Goal: Communication & Community: Answer question/provide support

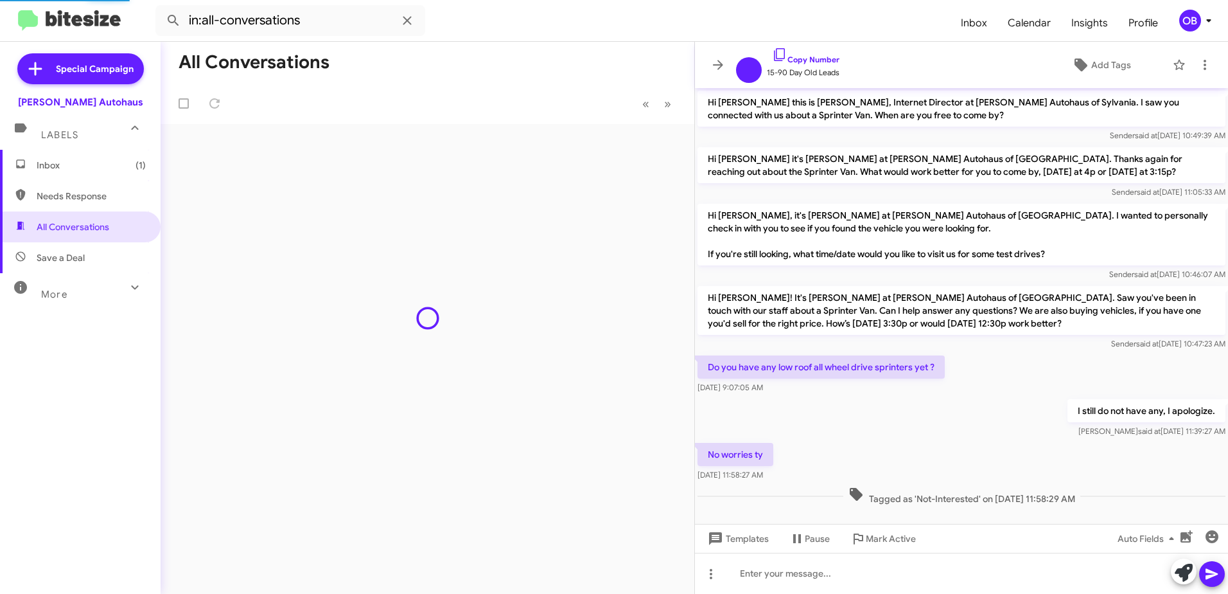
scroll to position [10, 0]
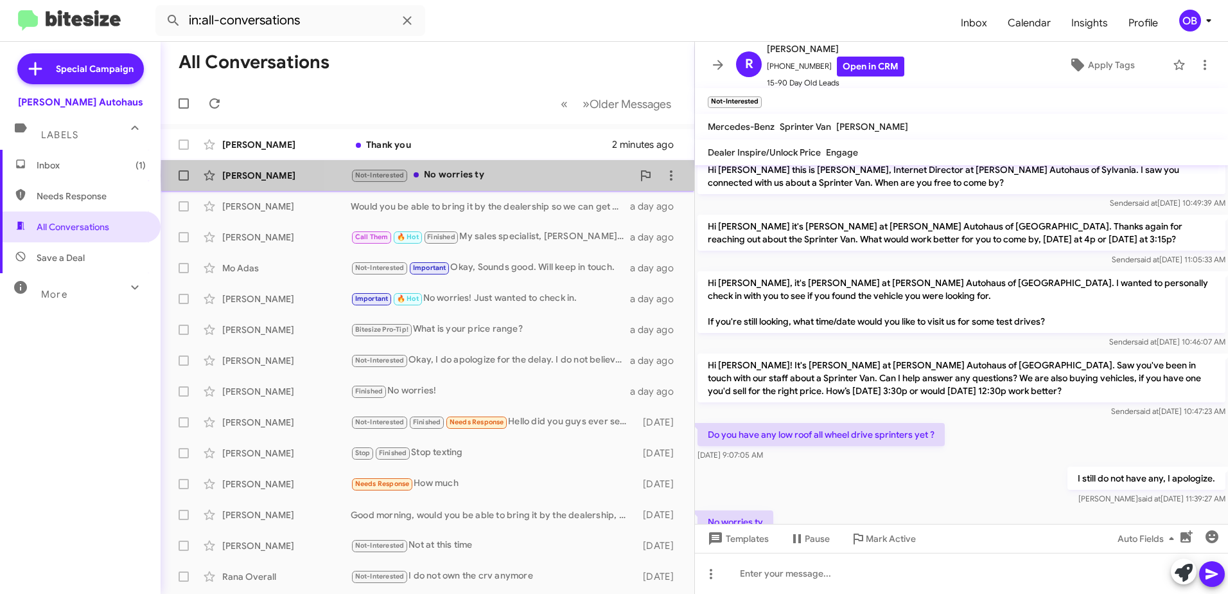
click at [547, 175] on div "Not-Interested No worries ty" at bounding box center [492, 175] width 282 height 15
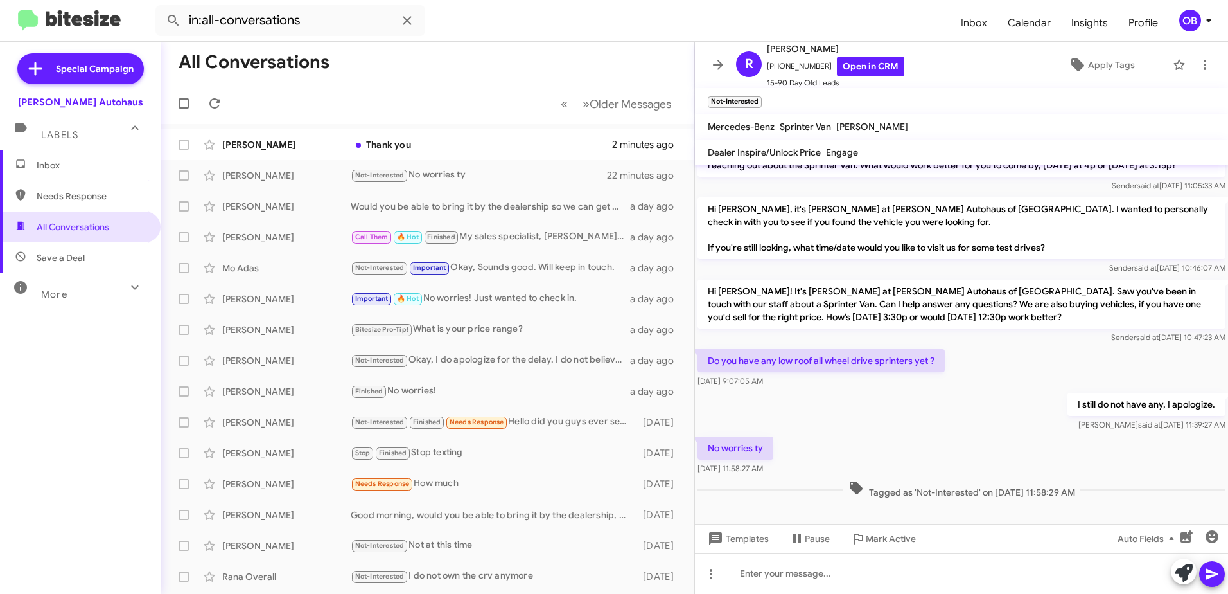
scroll to position [87, 0]
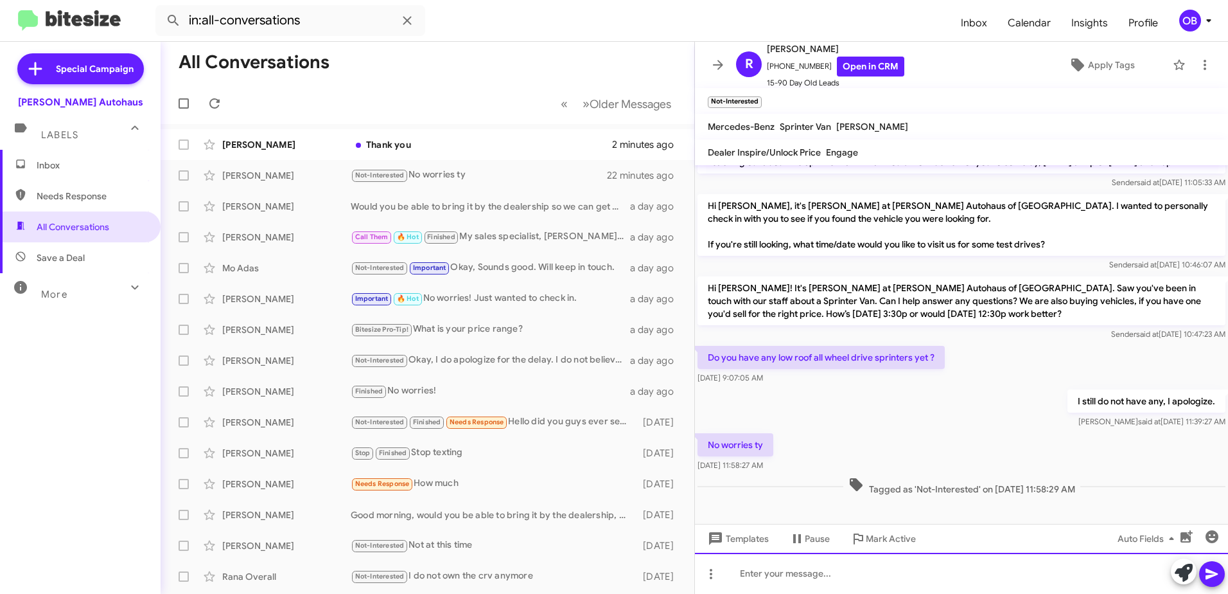
click at [811, 581] on div at bounding box center [961, 572] width 533 height 41
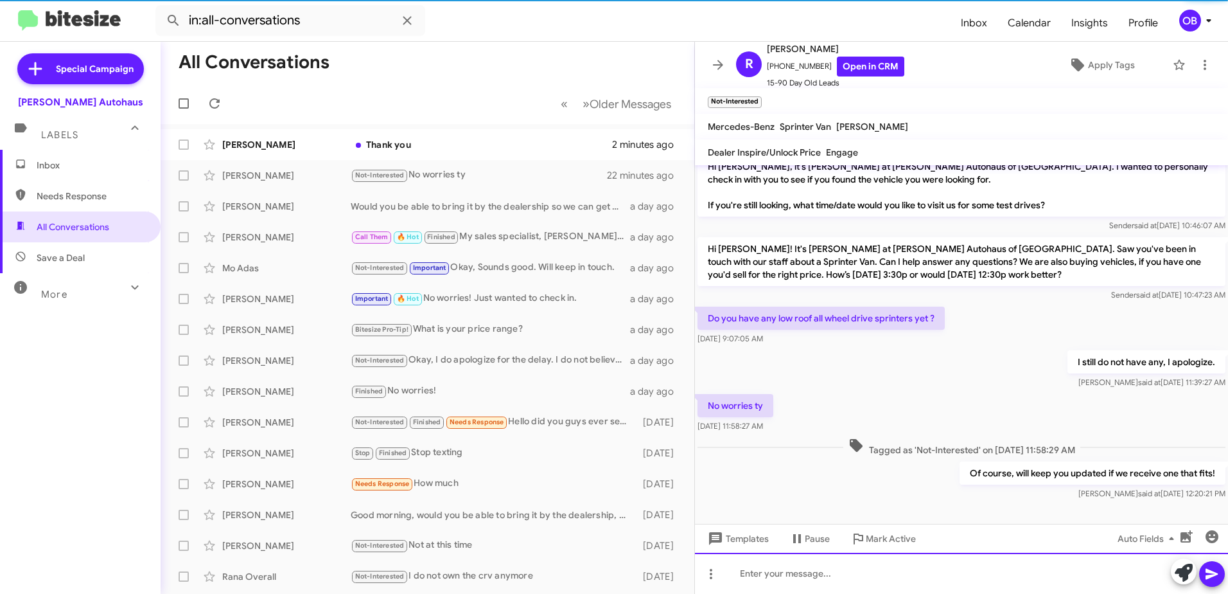
scroll to position [134, 0]
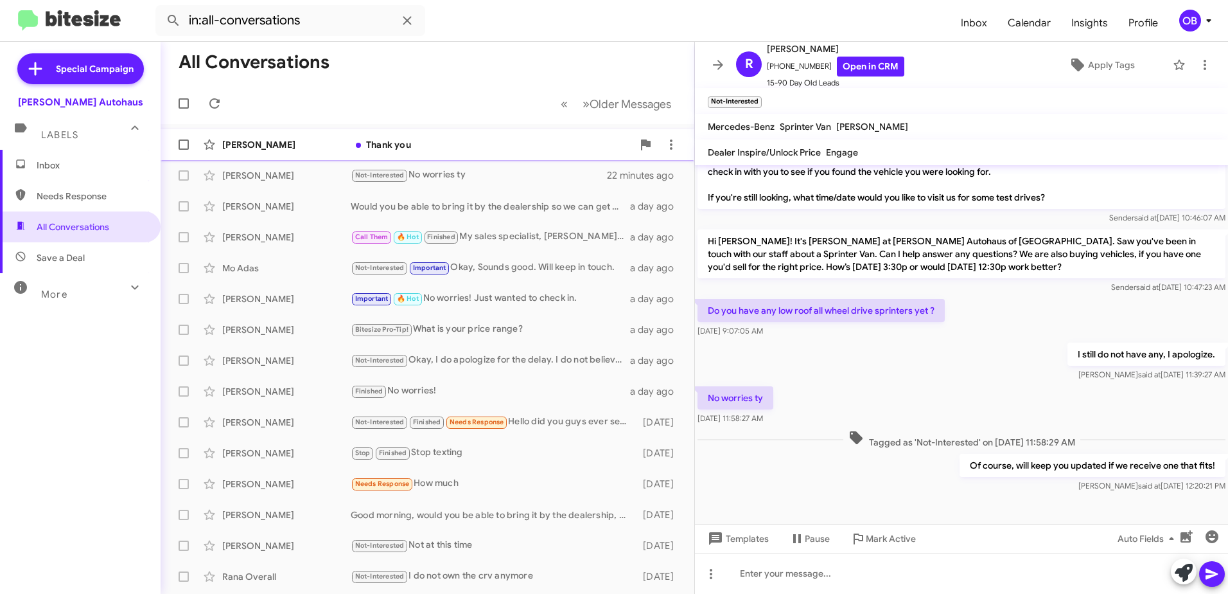
click at [405, 139] on div "Thank you" at bounding box center [492, 144] width 282 height 13
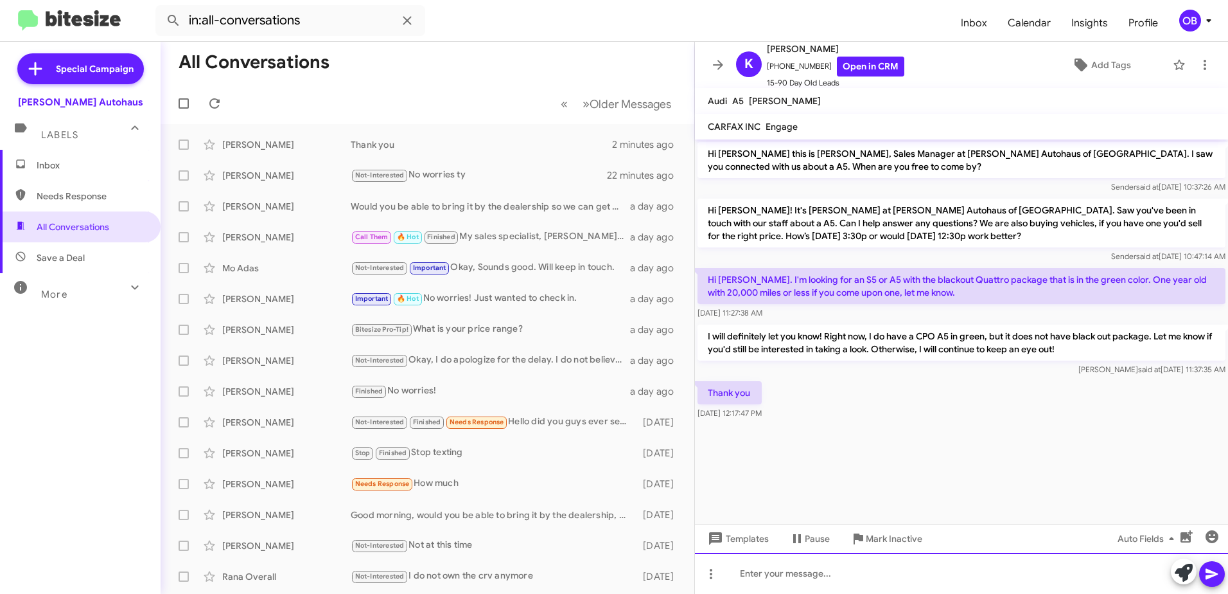
click at [844, 569] on div at bounding box center [961, 572] width 533 height 41
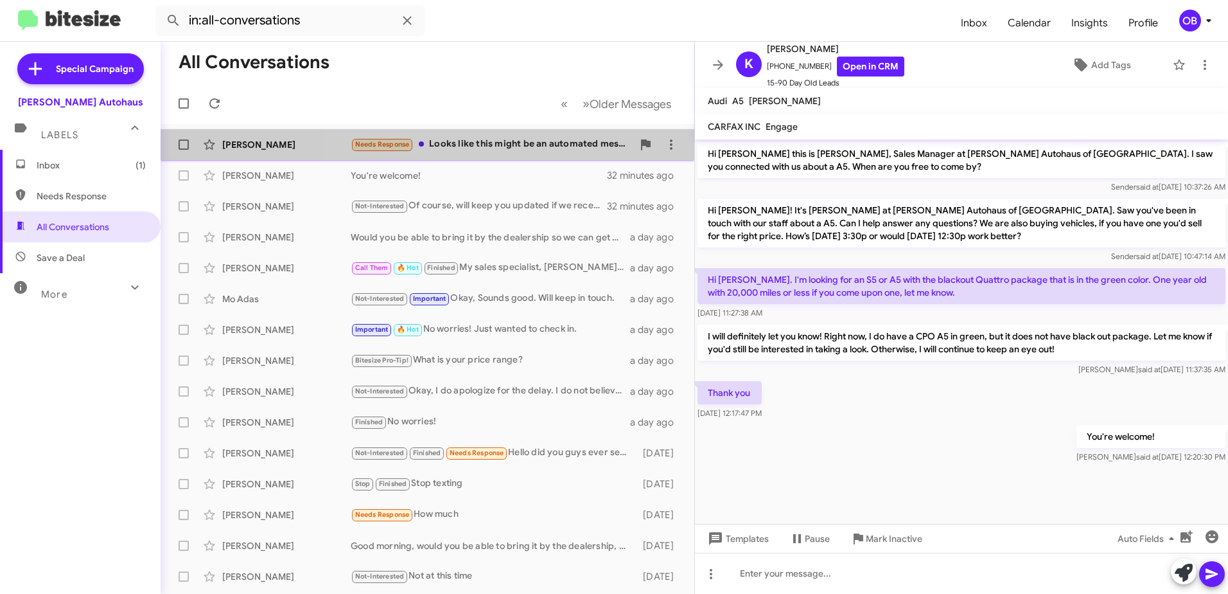
click at [547, 143] on div "Needs Response Looks like this might be an automated message so I think I respo…" at bounding box center [492, 144] width 282 height 15
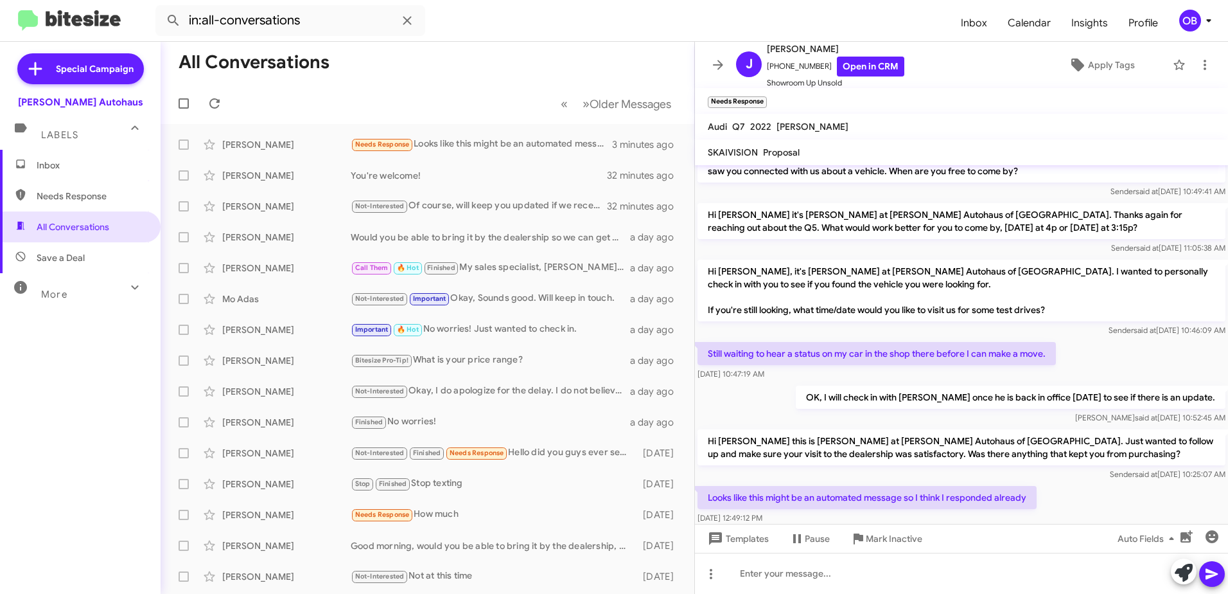
scroll to position [47, 0]
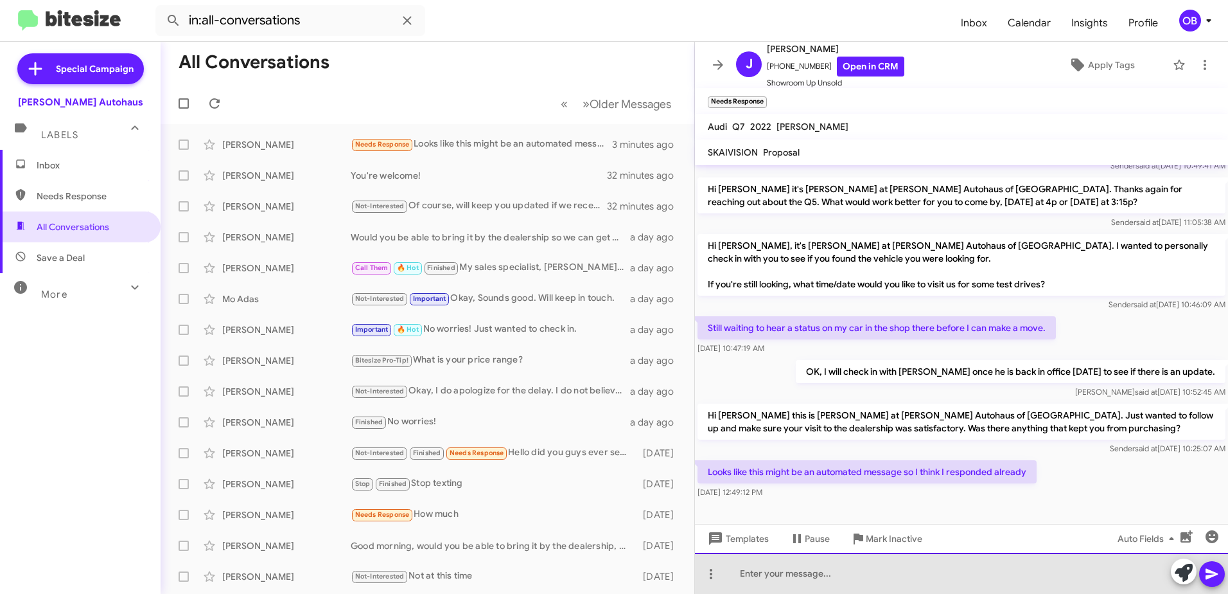
click at [804, 576] on div at bounding box center [961, 572] width 533 height 41
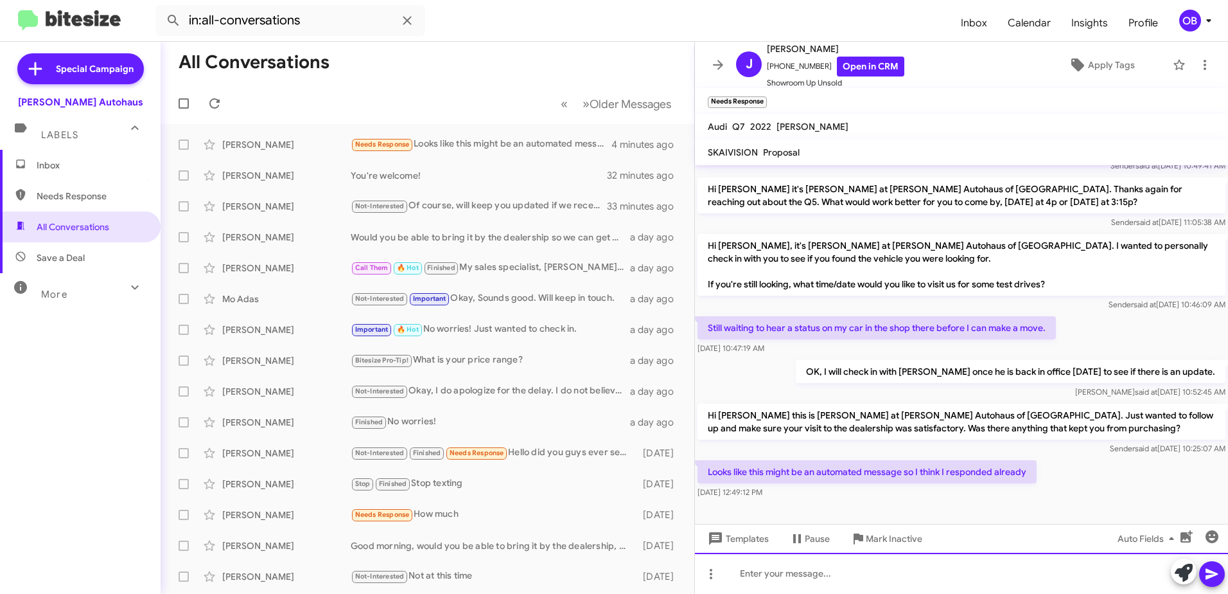
click at [803, 565] on div at bounding box center [961, 572] width 533 height 41
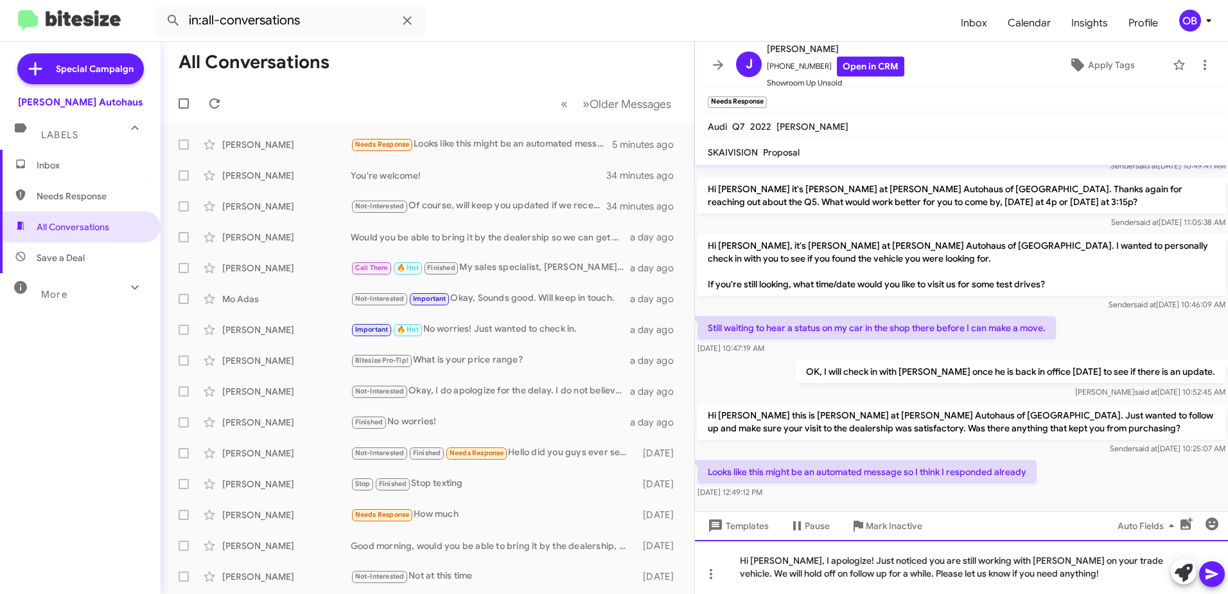
click at [1027, 577] on div "Hi [PERSON_NAME], I apologize! Just noticed you are still working with [PERSON_…" at bounding box center [961, 567] width 533 height 54
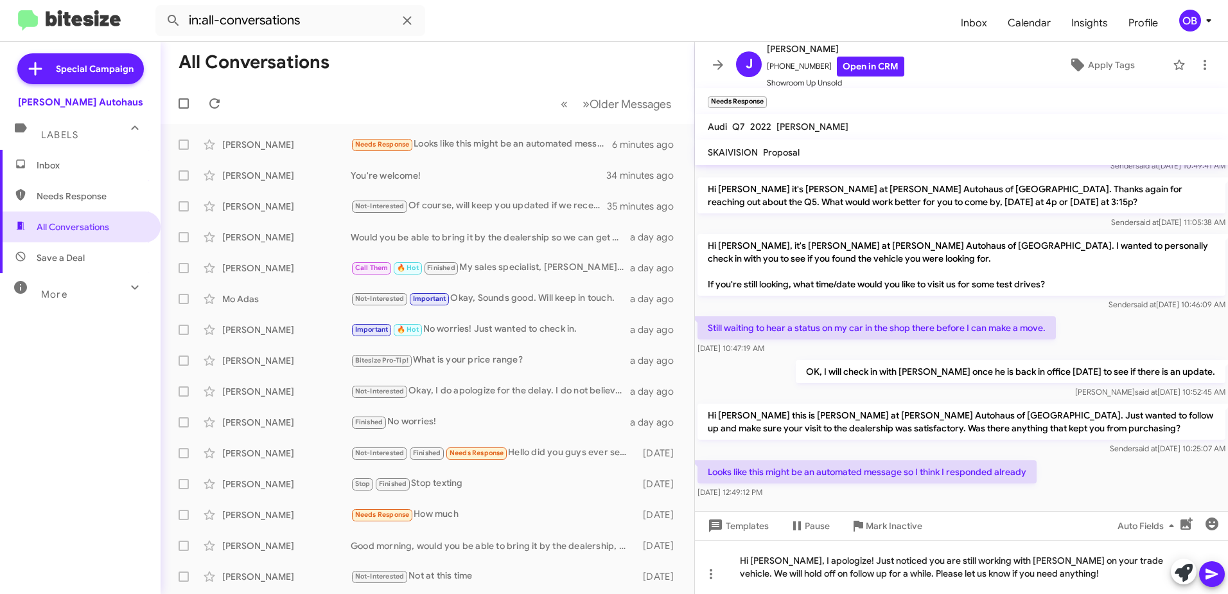
click at [1217, 577] on icon at bounding box center [1211, 573] width 15 height 15
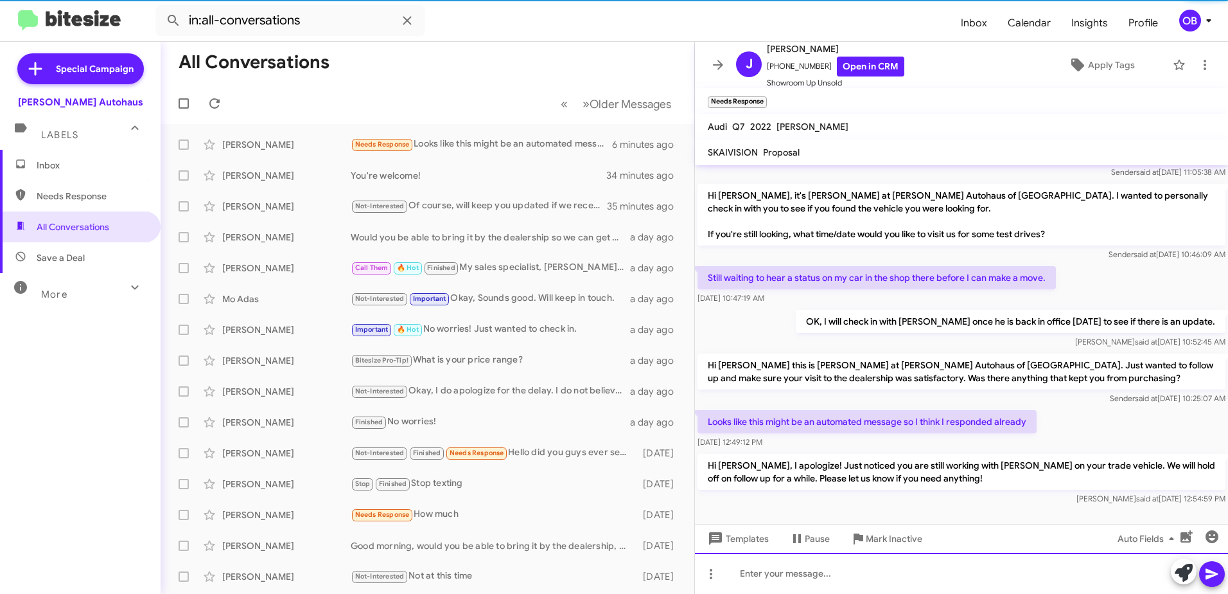
scroll to position [107, 0]
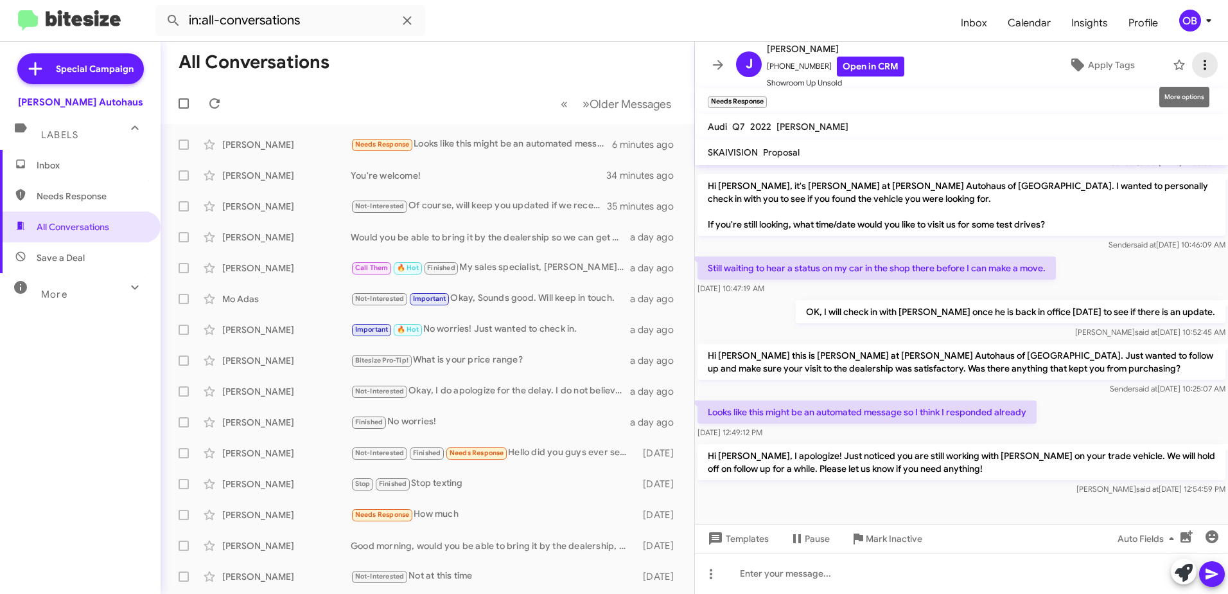
click at [1204, 66] on icon at bounding box center [1205, 65] width 3 height 10
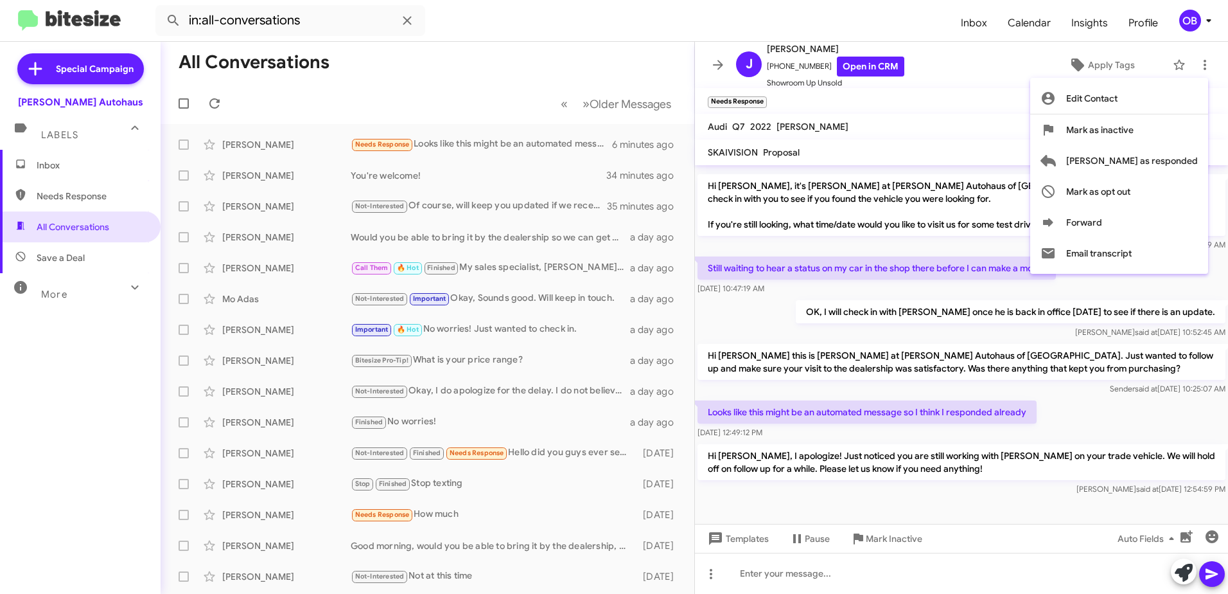
click at [883, 330] on div at bounding box center [614, 297] width 1228 height 594
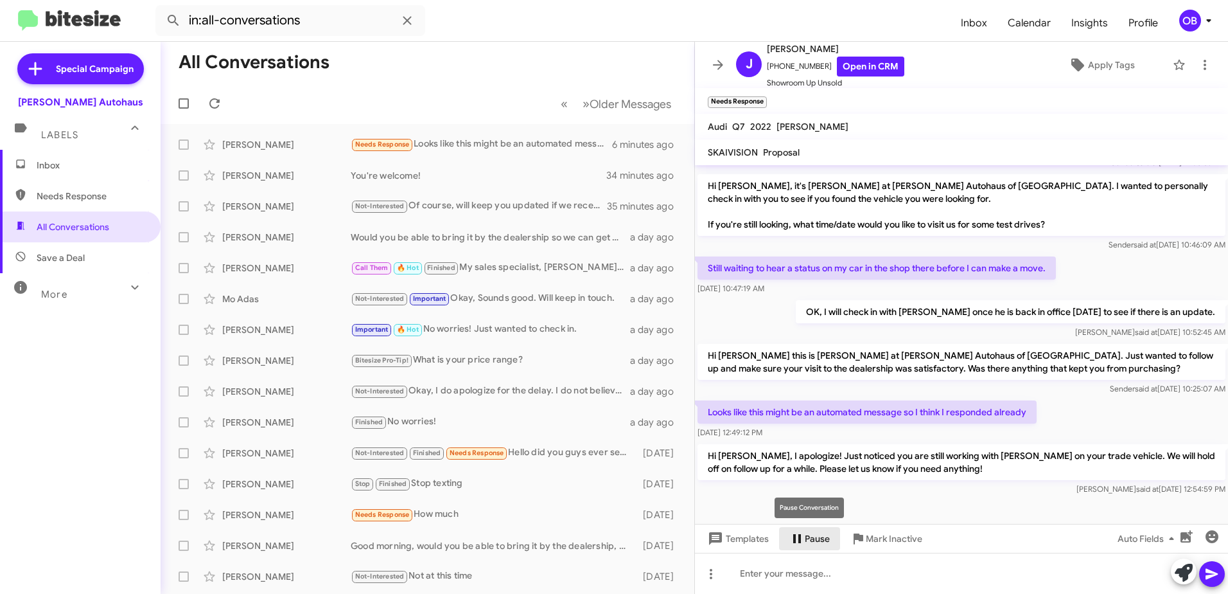
click at [816, 534] on span "Pause" at bounding box center [817, 538] width 25 height 23
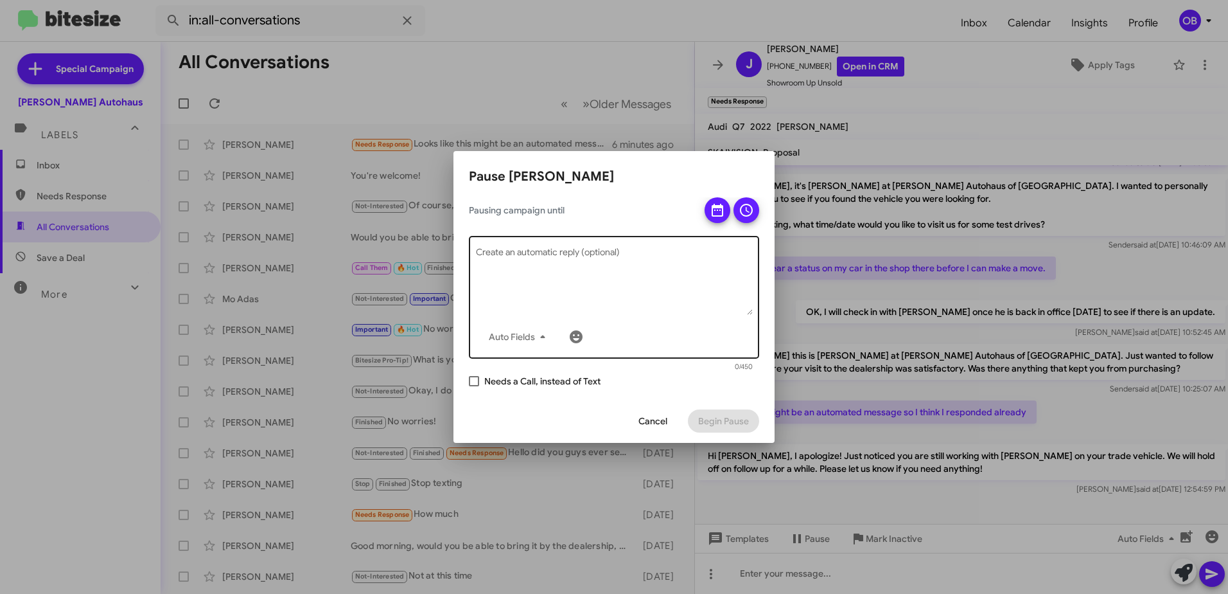
click at [547, 269] on textarea "Create an automatic reply (optional)" at bounding box center [614, 281] width 277 height 67
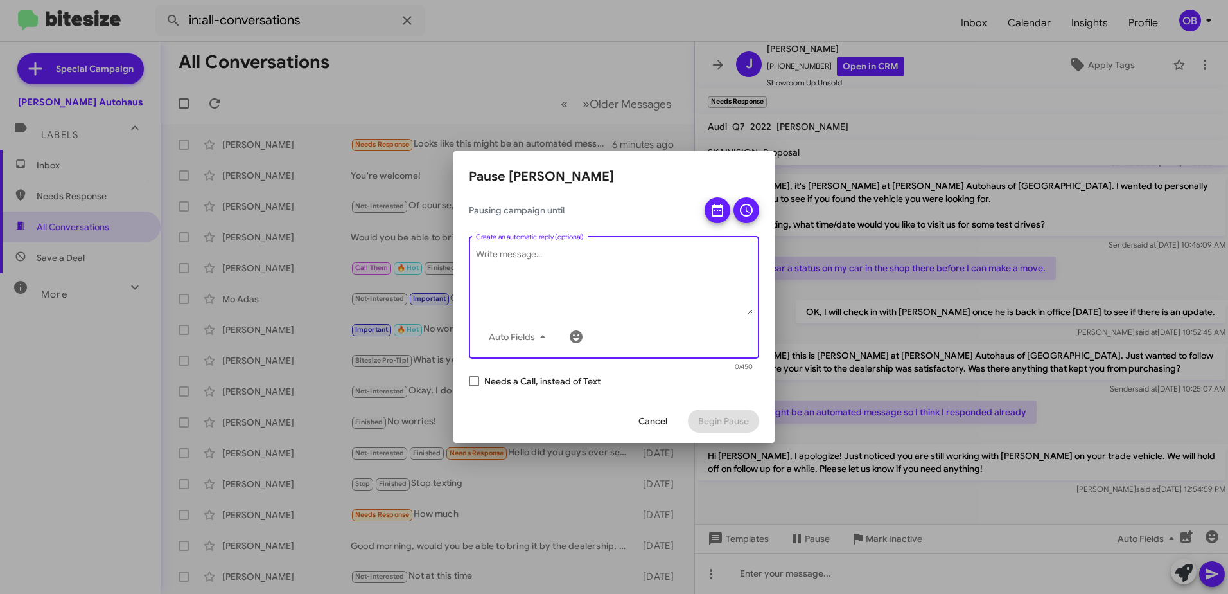
click at [527, 377] on span "Needs a Call, instead of Text" at bounding box center [542, 380] width 116 height 15
click at [474, 386] on input "Needs a Call, instead of Text" at bounding box center [473, 386] width 1 height 1
checkbox input "true"
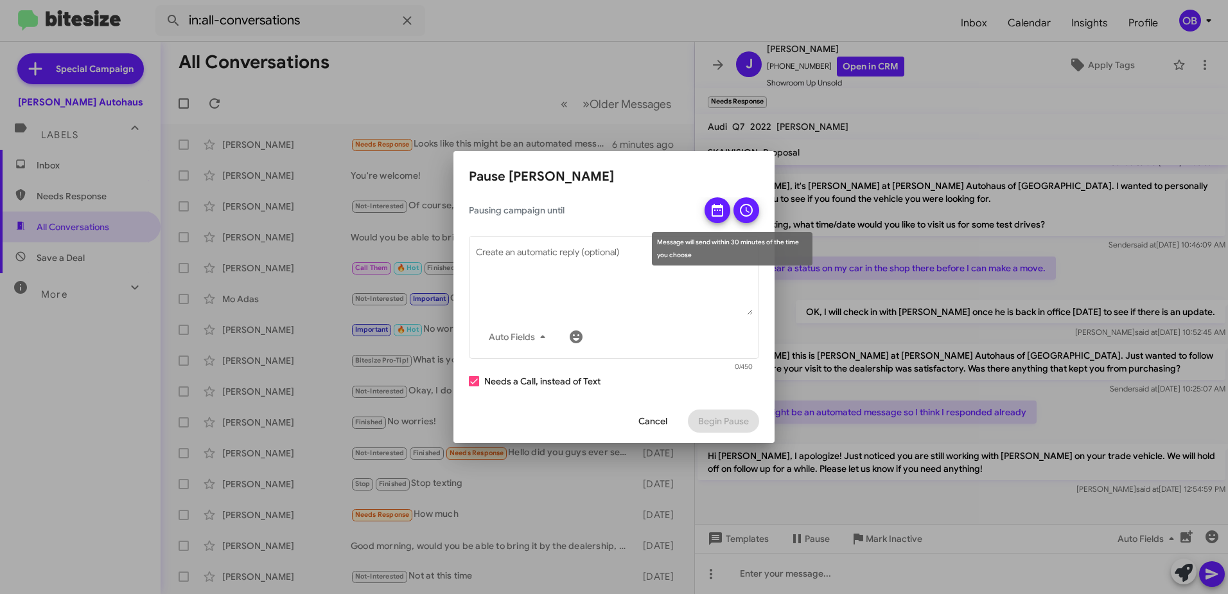
click at [721, 204] on icon at bounding box center [717, 209] width 15 height 15
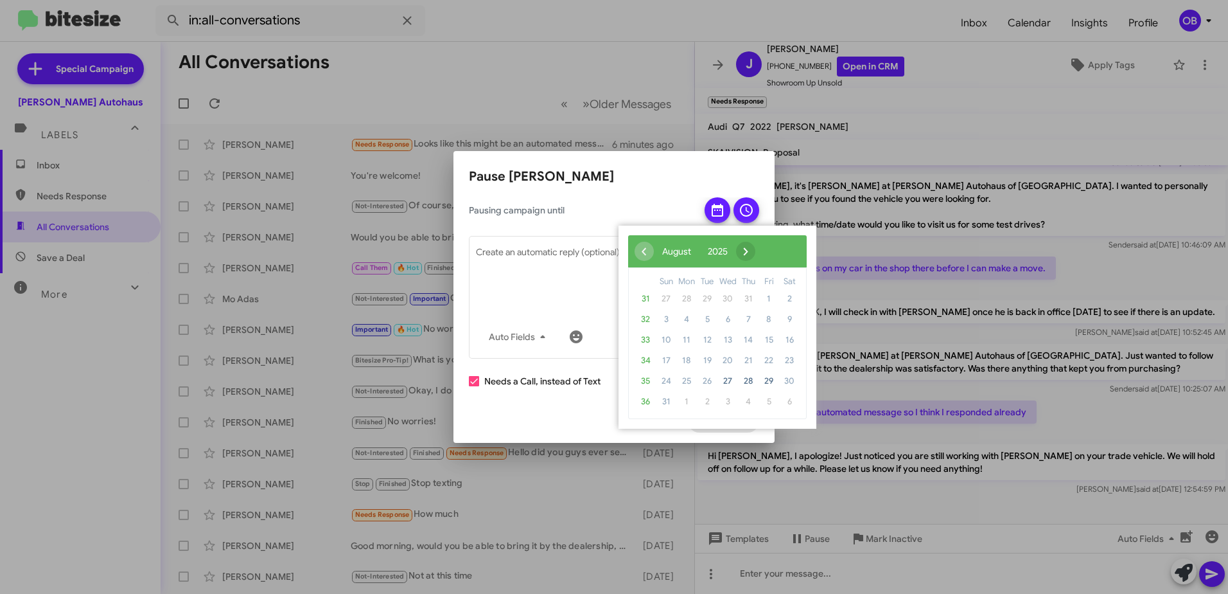
click at [755, 248] on span "›" at bounding box center [745, 251] width 19 height 19
click at [709, 383] on span "30" at bounding box center [707, 381] width 21 height 21
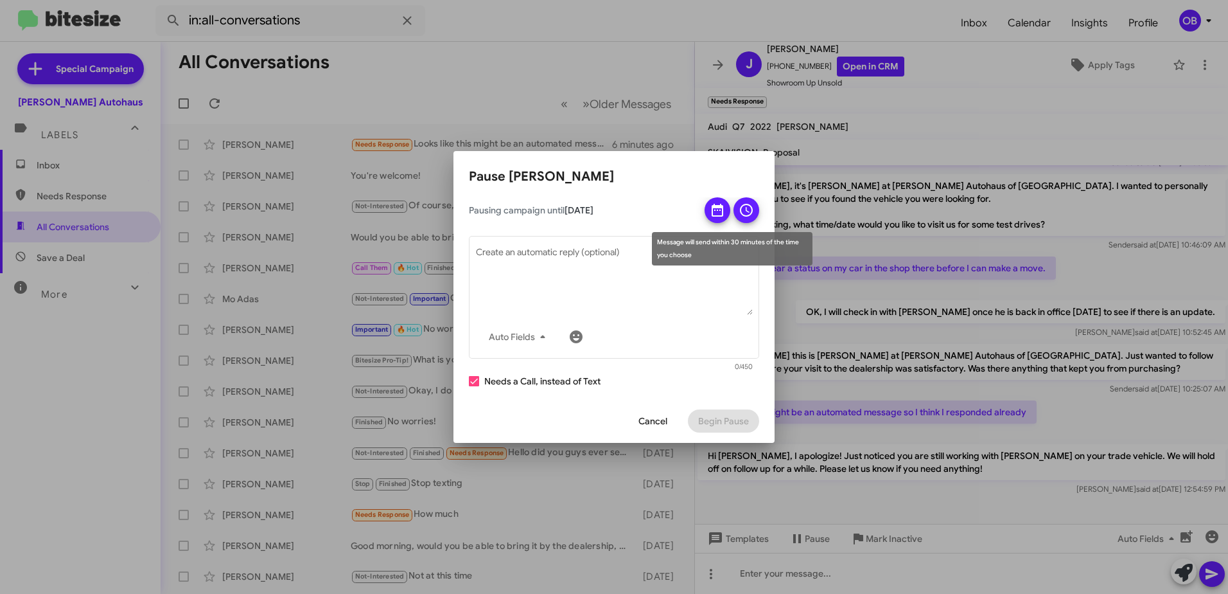
click at [740, 209] on icon at bounding box center [746, 209] width 15 height 15
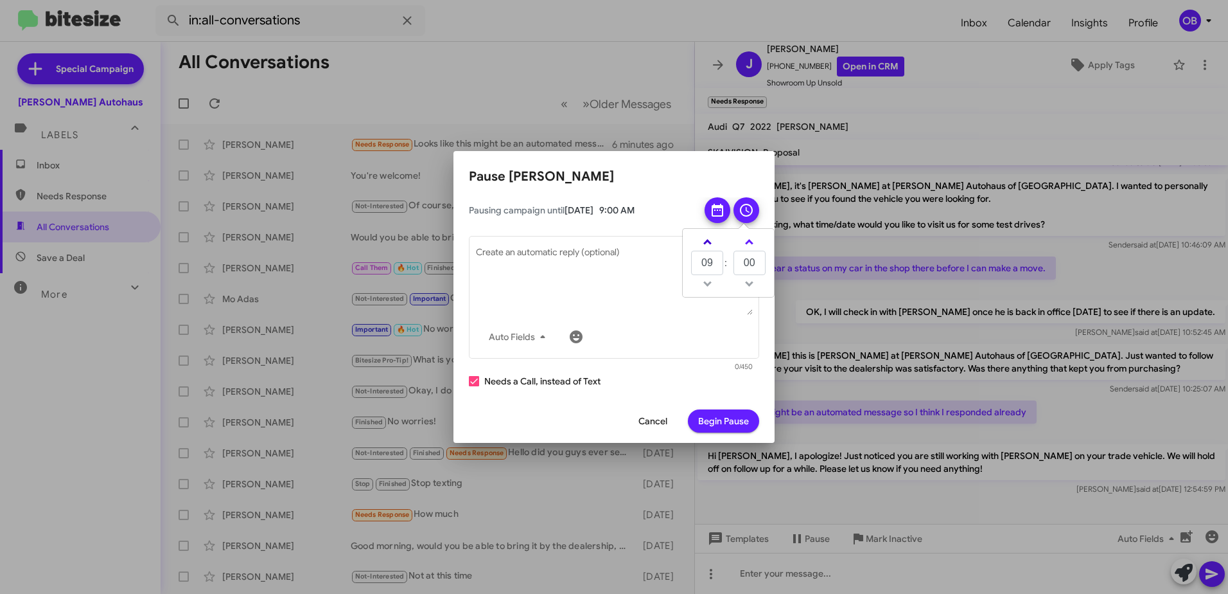
click at [715, 236] on link at bounding box center [707, 241] width 22 height 15
type input "10"
click at [743, 416] on span "Begin Pause" at bounding box center [723, 420] width 51 height 23
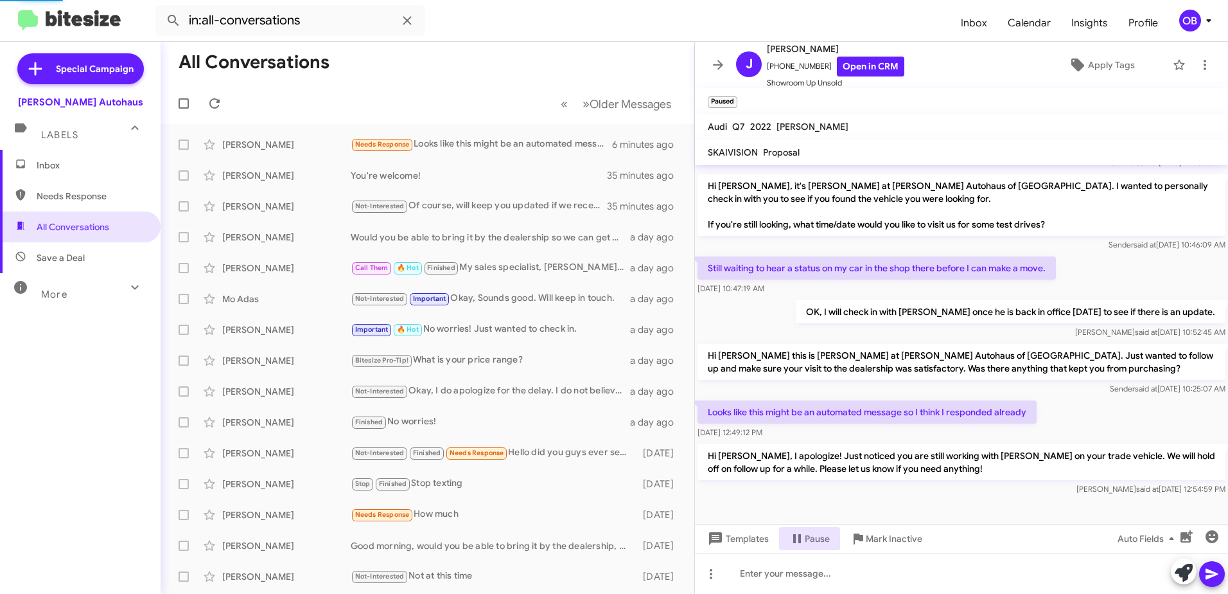
scroll to position [0, 0]
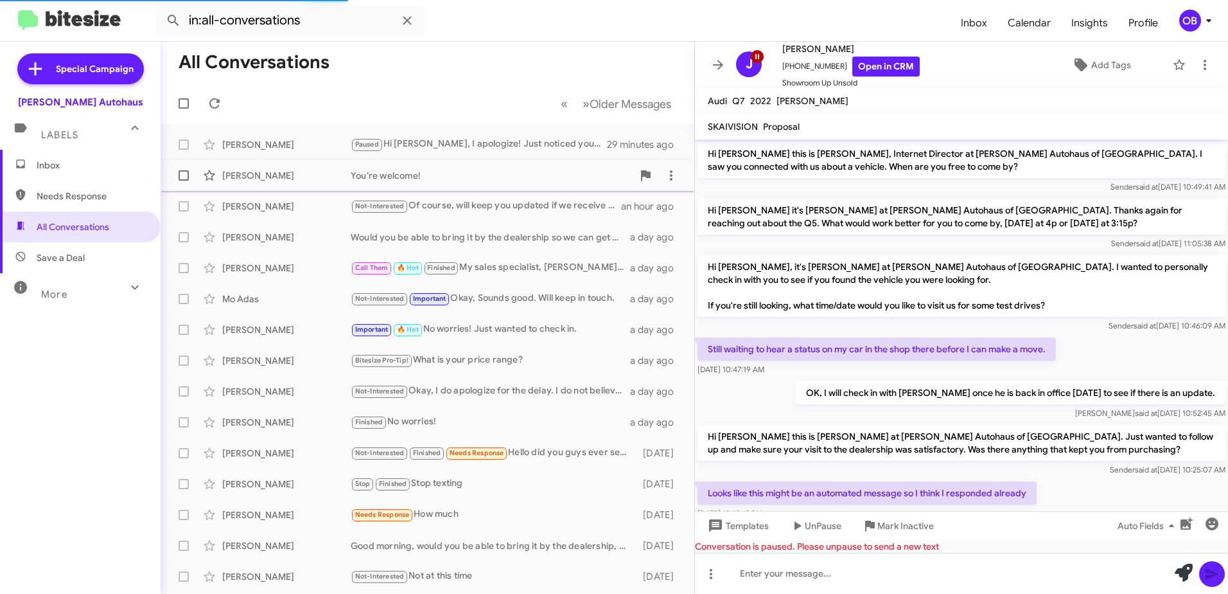
scroll to position [204, 0]
